Goal: Find specific page/section: Find specific page/section

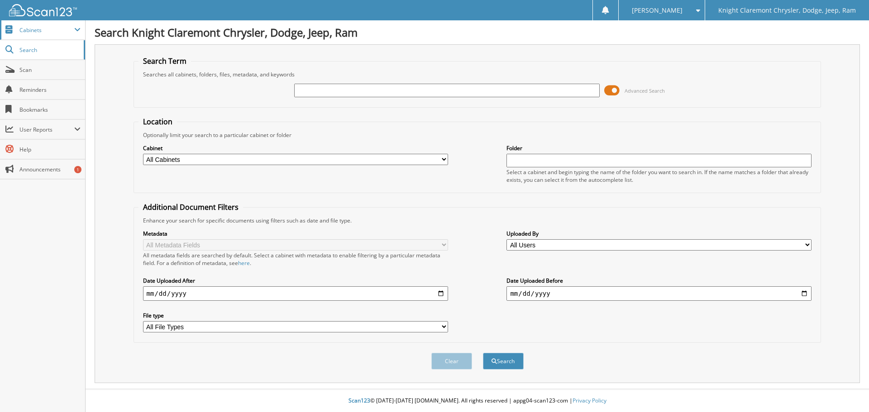
click at [33, 33] on span "Cabinets" at bounding box center [46, 30] width 55 height 8
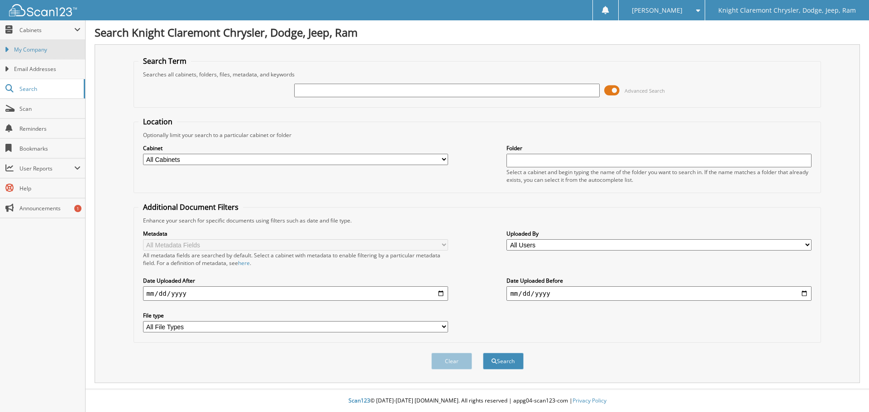
click at [42, 50] on span "My Company" at bounding box center [47, 50] width 67 height 8
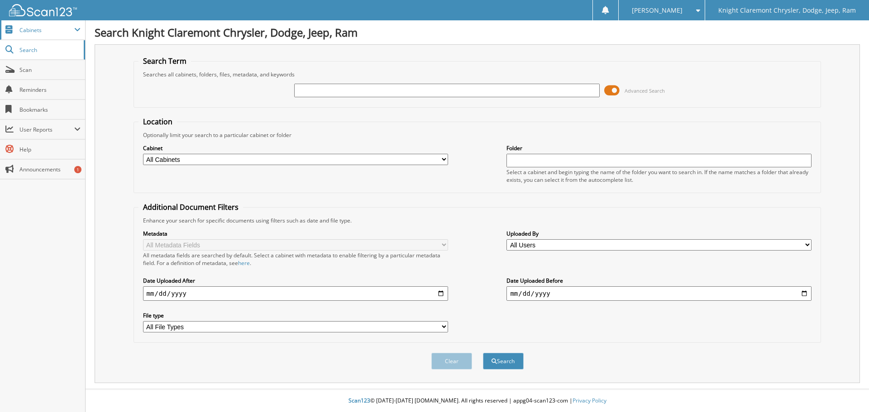
click at [42, 32] on span "Cabinets" at bounding box center [46, 30] width 55 height 8
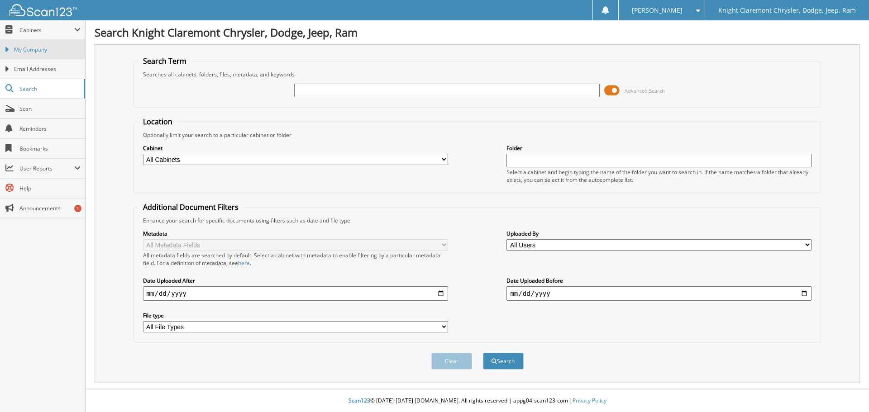
click at [22, 57] on link "My Company" at bounding box center [42, 49] width 85 height 19
